Goal: Navigation & Orientation: Find specific page/section

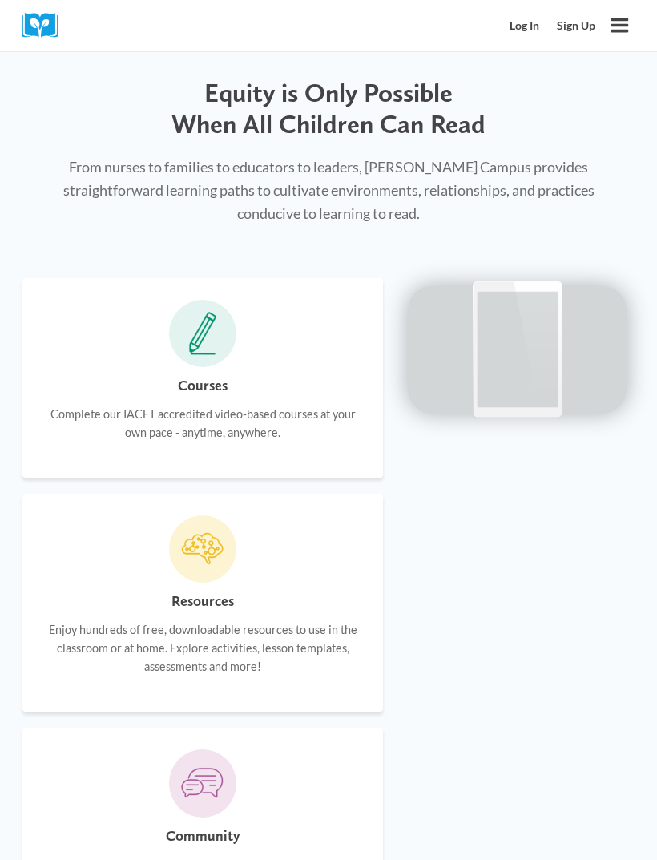
scroll to position [1074, 0]
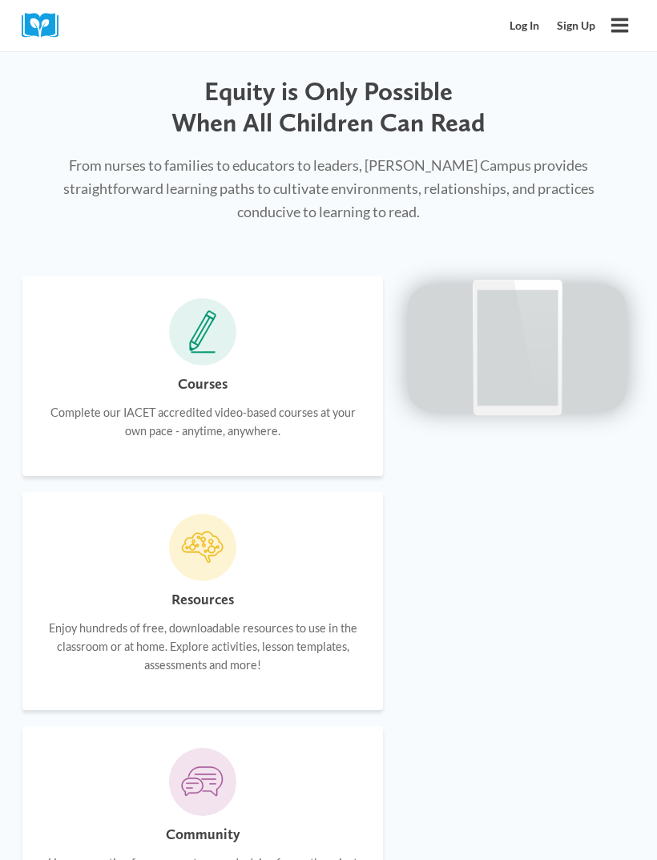
click at [280, 403] on p "Complete our IACET accredited video-based courses at your own pace - anytime, a…" at bounding box center [203, 421] width 318 height 37
click at [205, 327] on span at bounding box center [202, 331] width 67 height 67
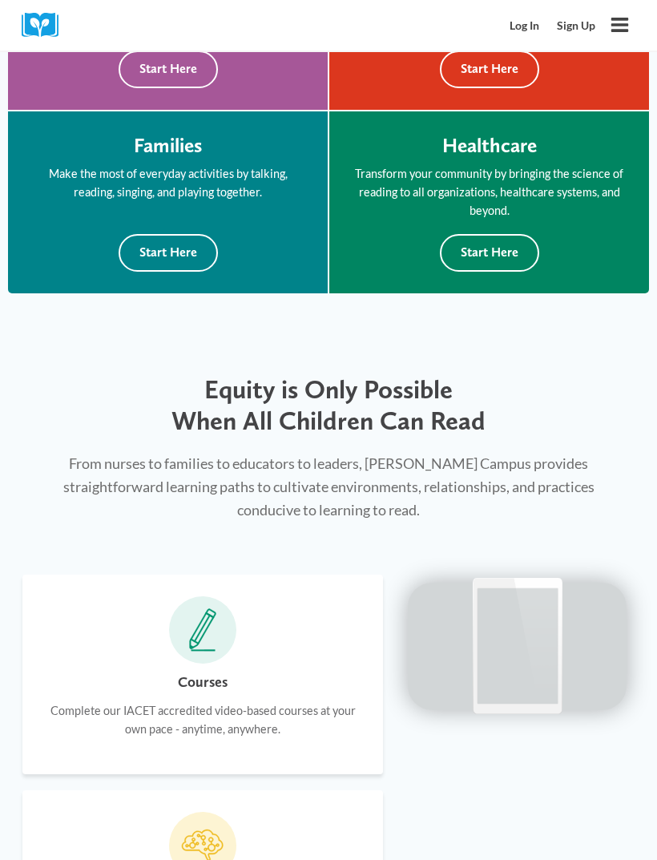
click at [613, 27] on icon "Toggle Menu" at bounding box center [620, 25] width 20 height 20
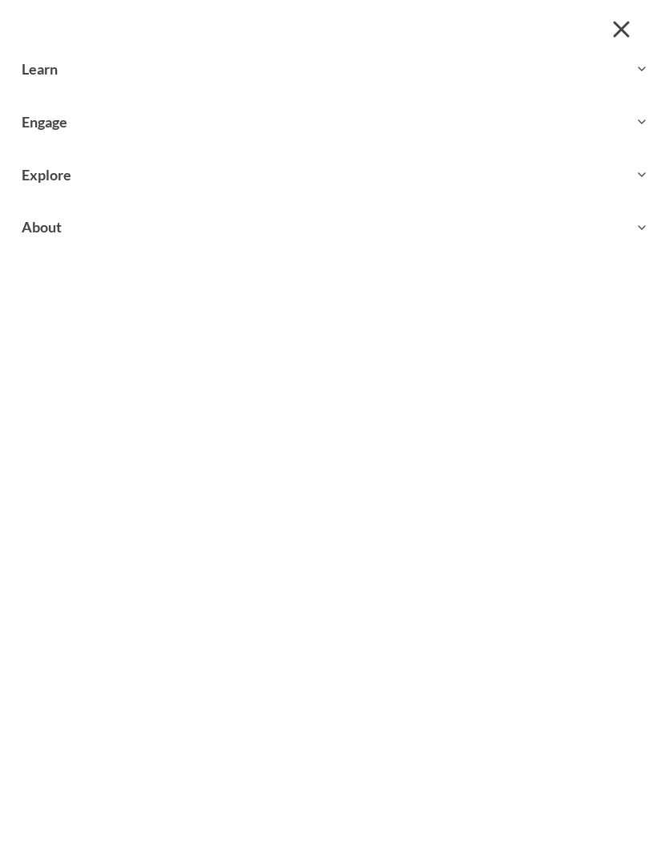
click at [602, 22] on div at bounding box center [328, 21] width 657 height 43
click at [616, 23] on span "Close menu" at bounding box center [621, 28] width 17 height 17
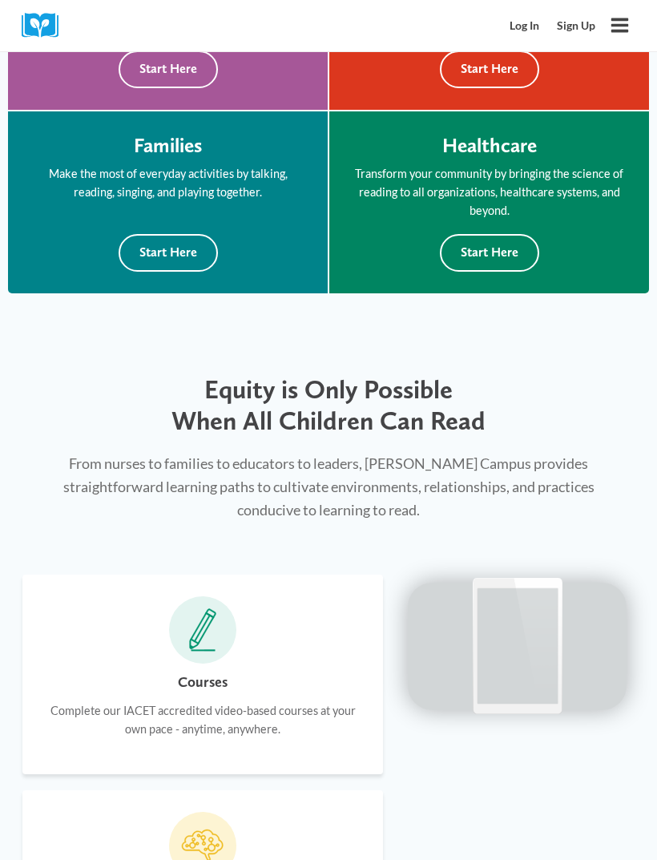
click at [580, 25] on link "Sign Up" at bounding box center [576, 26] width 56 height 30
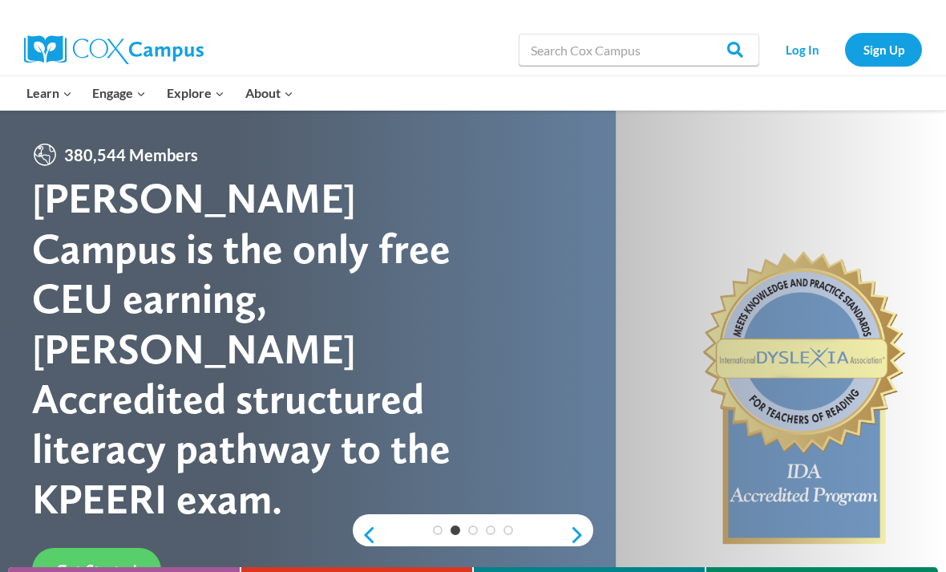
click at [884, 52] on link "Sign Up" at bounding box center [883, 49] width 77 height 33
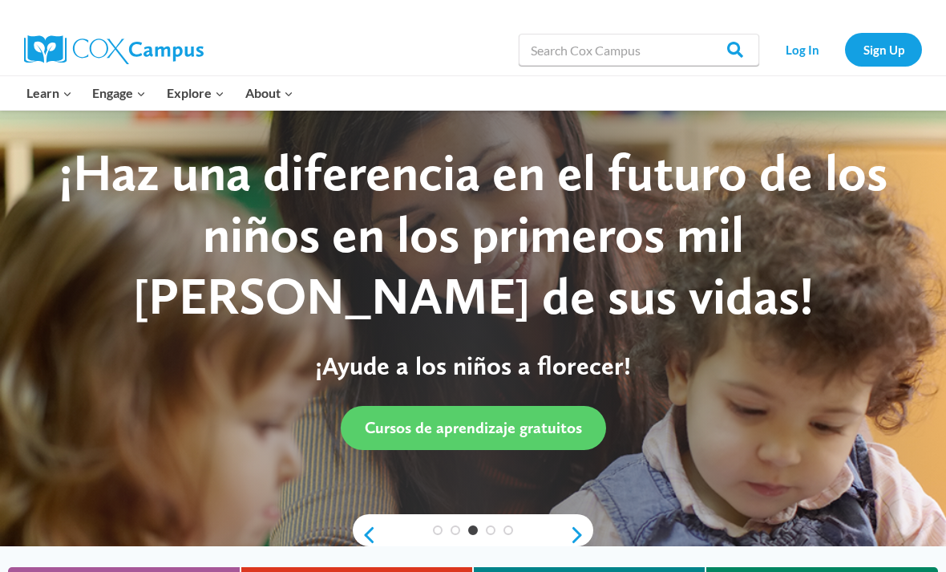
click at [570, 530] on div "1 2 3 4 5" at bounding box center [473, 530] width 241 height 32
click at [570, 536] on div "1 2 3 4 5" at bounding box center [473, 530] width 241 height 32
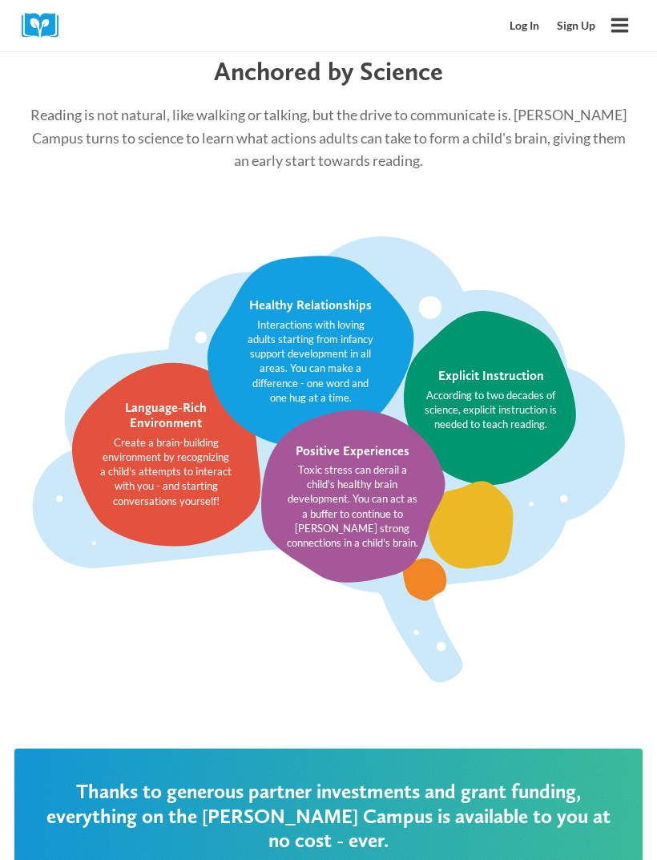
scroll to position [2353, 0]
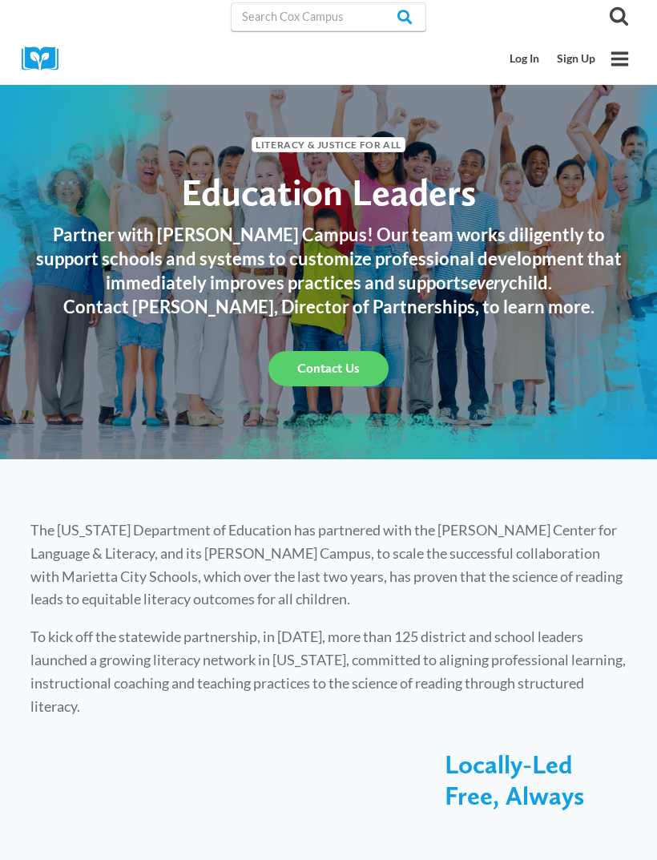
click at [619, 71] on button "Toggle Menu" at bounding box center [620, 58] width 31 height 31
